Goal: Task Accomplishment & Management: Manage account settings

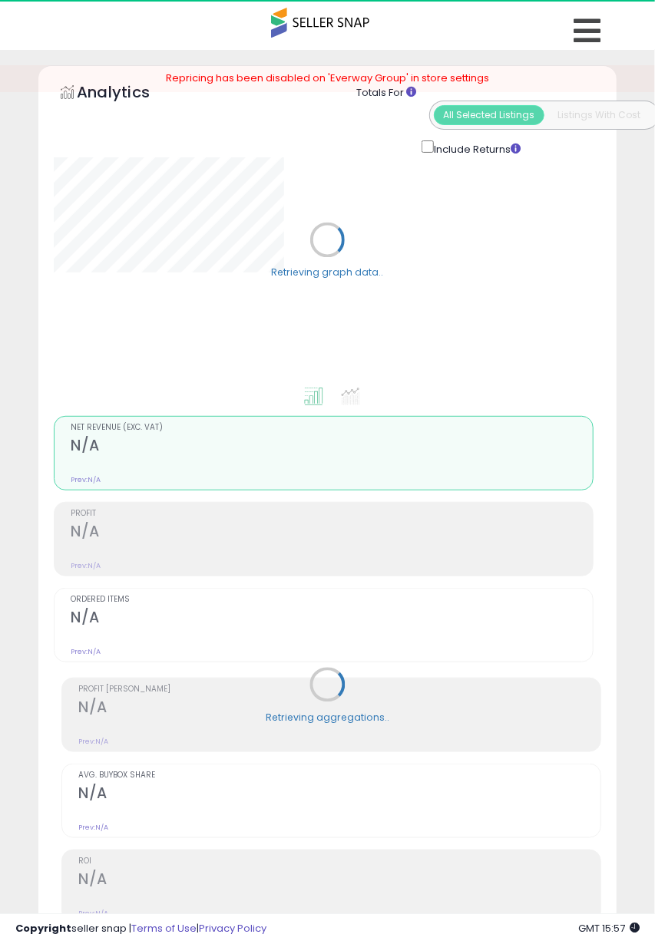
select select "**"
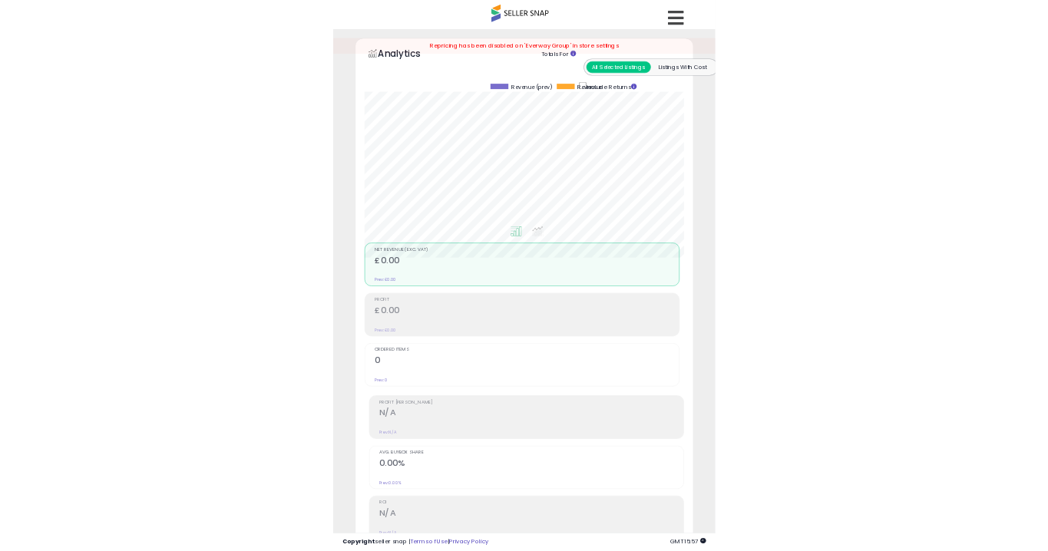
scroll to position [299, 570]
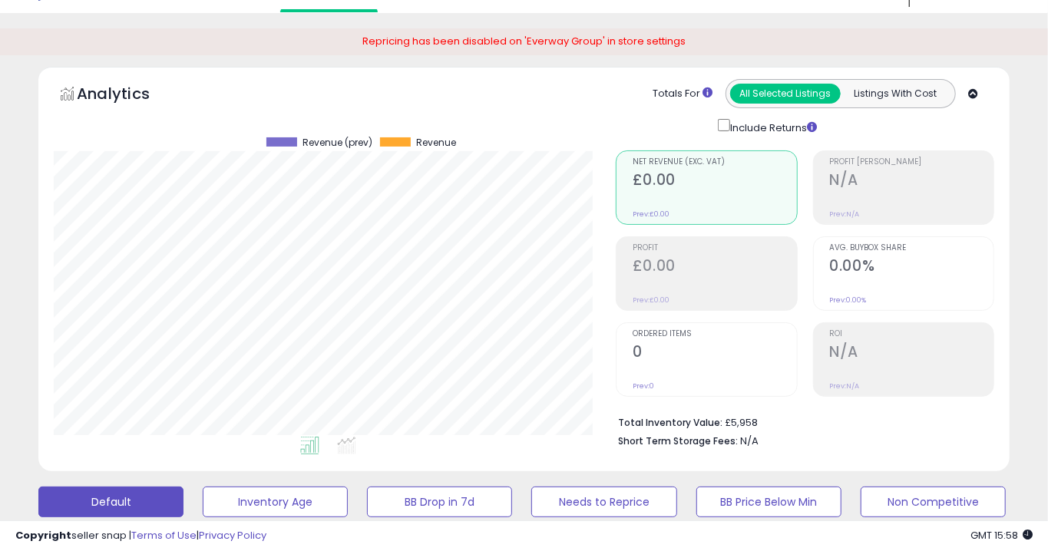
scroll to position [0, 0]
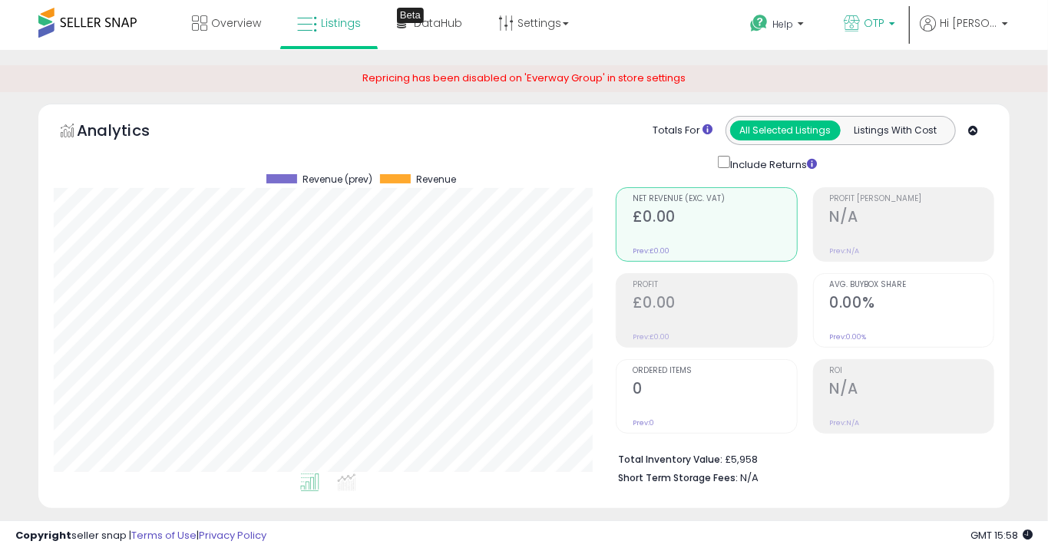
click at [654, 13] on link "OTP" at bounding box center [869, 25] width 74 height 50
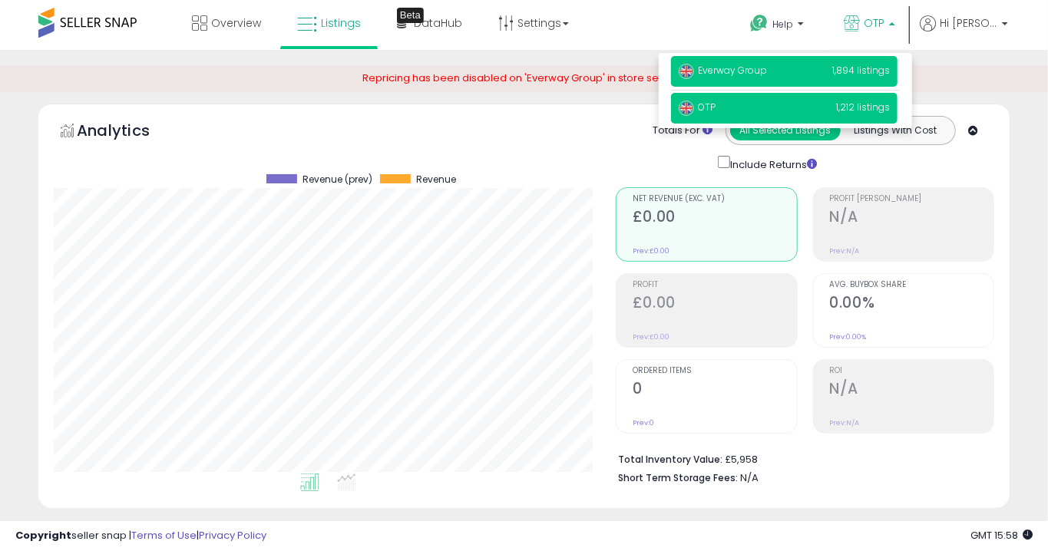
click at [654, 86] on p "Everway Group 1,894 listings" at bounding box center [784, 71] width 226 height 31
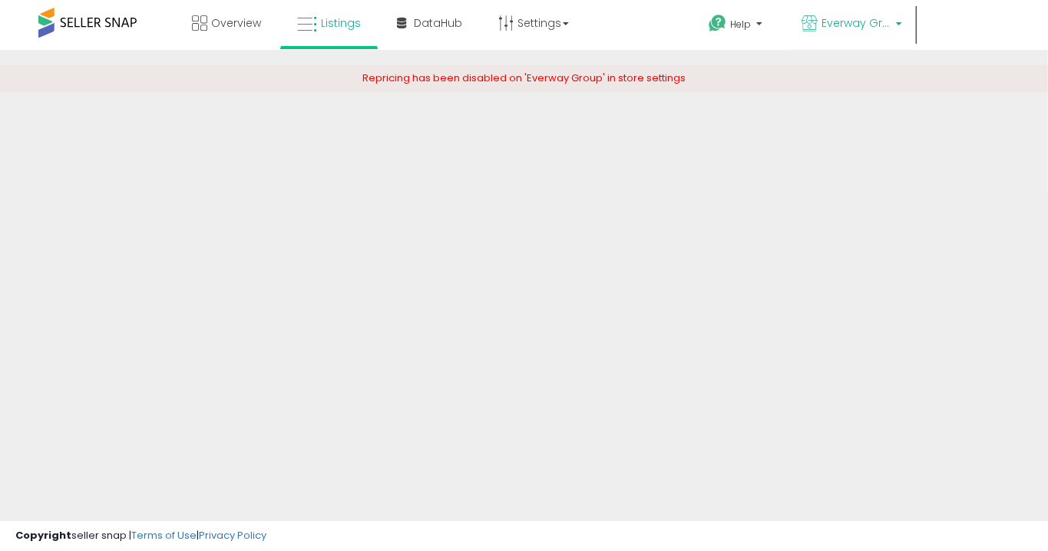
click at [893, 25] on p "Everway Group" at bounding box center [852, 24] width 100 height 19
click at [893, 24] on p "Everway Group" at bounding box center [852, 24] width 100 height 19
click at [871, 20] on span "Everway Group" at bounding box center [856, 22] width 69 height 15
click at [891, 35] on link "Everway Group" at bounding box center [852, 25] width 123 height 50
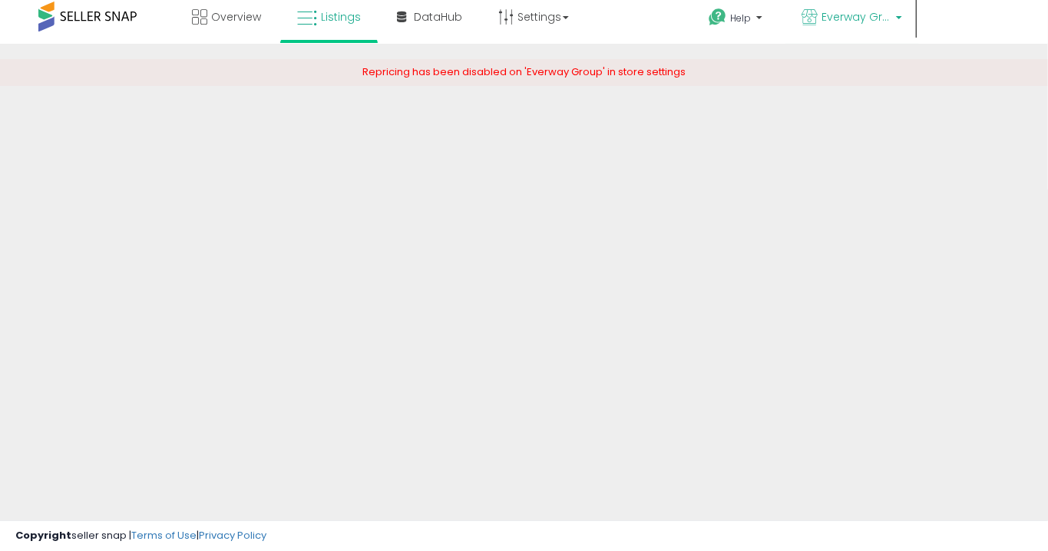
click at [887, 19] on span "Everway Group" at bounding box center [856, 16] width 69 height 15
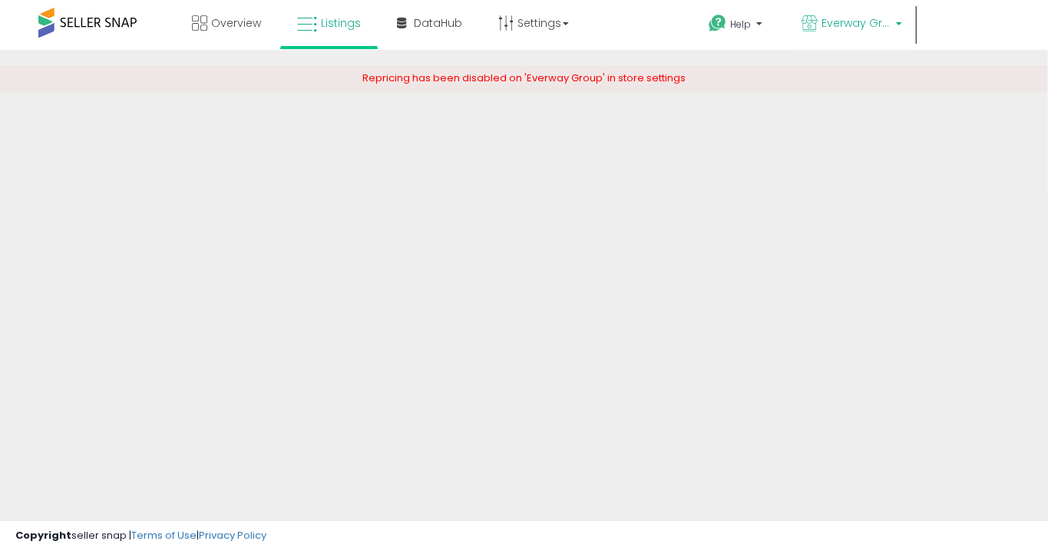
click at [877, 24] on span "Everway Group" at bounding box center [856, 22] width 69 height 15
